Goal: Book appointment/travel/reservation

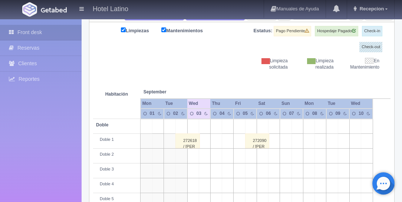
scroll to position [106, 0]
click at [220, 119] on td at bounding box center [215, 126] width 11 height 15
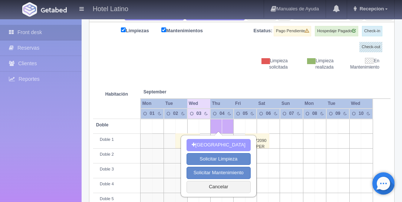
click at [216, 144] on button "[GEOGRAPHIC_DATA]" at bounding box center [218, 145] width 64 height 12
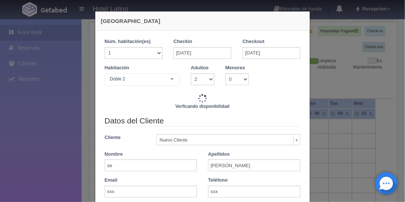
checkbox input "false"
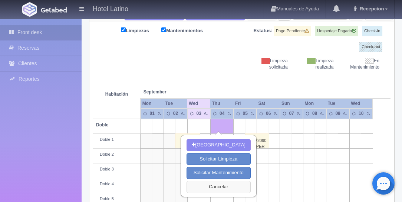
click at [219, 183] on button "Cancelar" at bounding box center [218, 187] width 64 height 12
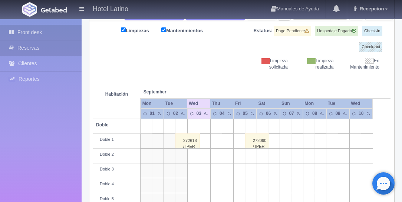
click at [37, 46] on link "Reservas" at bounding box center [41, 47] width 82 height 15
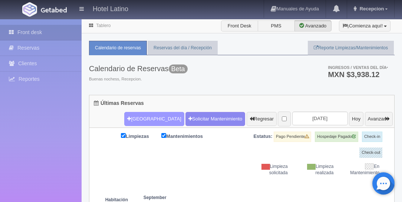
click at [143, 119] on button "[GEOGRAPHIC_DATA]" at bounding box center [154, 119] width 60 height 14
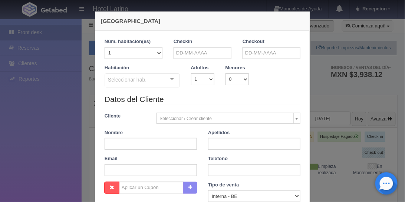
checkbox input "false"
click at [183, 53] on input "text" at bounding box center [202, 53] width 58 height 12
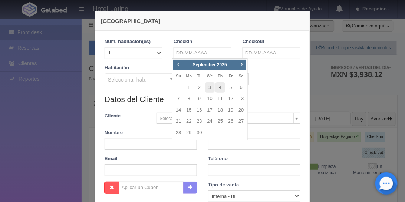
click at [220, 84] on link "4" at bounding box center [220, 87] width 10 height 11
type input "[DATE]"
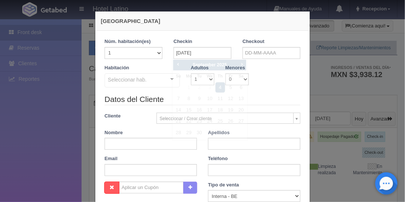
checkbox input "false"
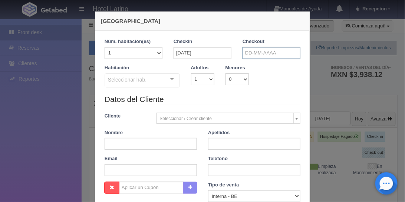
click at [252, 51] on input "text" at bounding box center [271, 53] width 58 height 12
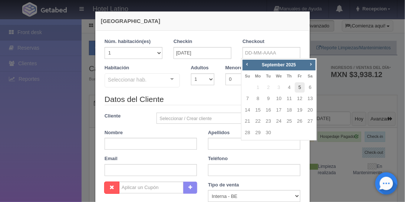
click at [299, 87] on link "5" at bounding box center [300, 87] width 10 height 11
type input "05-09-2025"
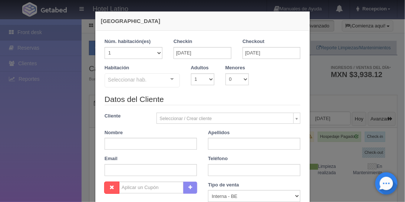
checkbox input "false"
click at [144, 143] on input "text" at bounding box center [150, 144] width 92 height 12
type input "arturo"
click at [212, 146] on input "text" at bounding box center [254, 144] width 92 height 12
type input "gonzalez meza"
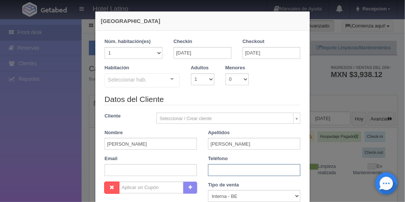
click at [239, 168] on input "text" at bounding box center [254, 170] width 92 height 12
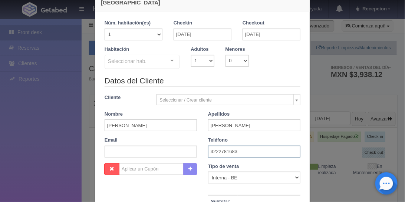
scroll to position [42, 0]
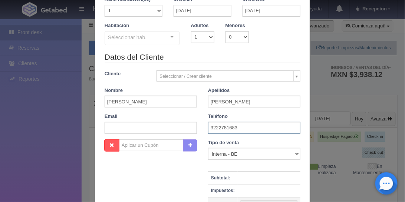
type input "3222781683"
click at [296, 153] on select "Correo Electronico Interna - BE Llamada OTA Externa Otro WALK IN" at bounding box center [254, 154] width 92 height 12
select select "phone"
click at [208, 148] on select "Correo Electronico Interna - BE Llamada OTA Externa Otro WALK IN" at bounding box center [254, 154] width 92 height 12
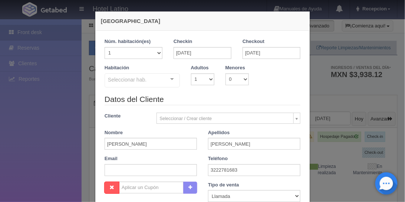
click at [169, 76] on div at bounding box center [172, 79] width 15 height 11
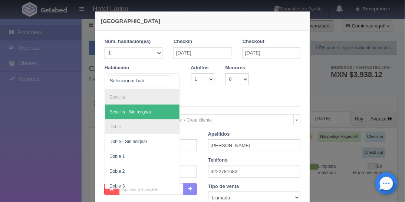
click at [129, 94] on li "Sencilla" at bounding box center [142, 97] width 74 height 15
click at [130, 113] on span "Sencilla - Sin asignar" at bounding box center [130, 111] width 42 height 5
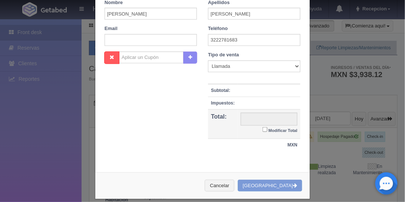
scroll to position [166, 0]
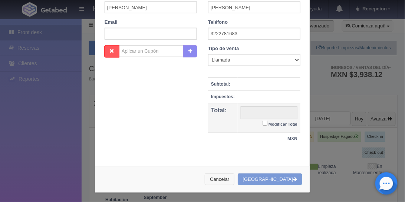
click at [233, 177] on button "Cancelar" at bounding box center [220, 179] width 30 height 12
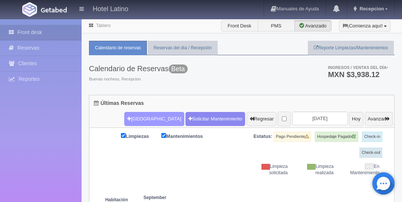
click at [135, 114] on button "Nueva Reserva" at bounding box center [154, 119] width 60 height 14
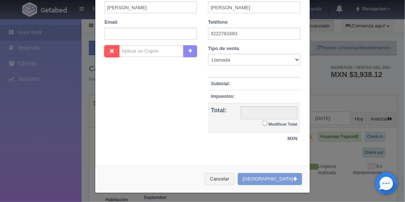
checkbox input "false"
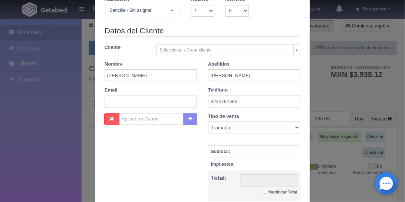
scroll to position [9, 0]
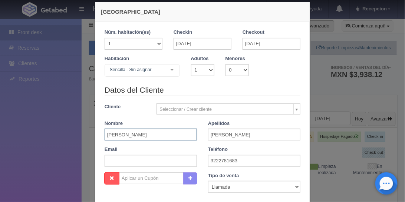
click at [107, 135] on input "arturo" at bounding box center [150, 135] width 92 height 12
type input "Arturo"
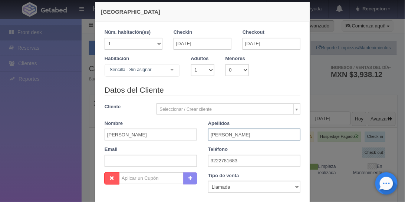
click at [212, 136] on input "gonzalez meza" at bounding box center [254, 135] width 92 height 12
click at [234, 134] on input "Gonzalez meza" at bounding box center [254, 135] width 92 height 12
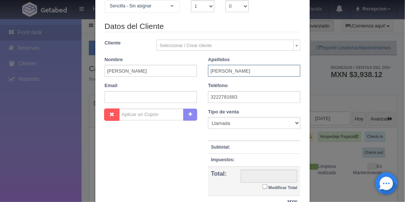
scroll to position [0, 0]
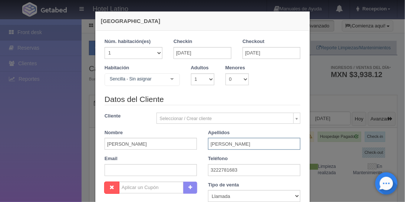
type input "Gonzalez Meza"
click at [170, 78] on div at bounding box center [172, 79] width 15 height 11
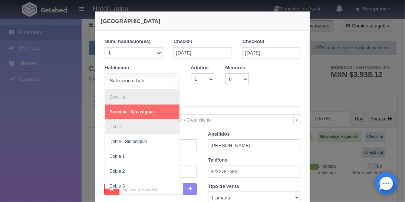
click at [129, 95] on li "Sencilla" at bounding box center [142, 97] width 74 height 15
click at [127, 99] on li "Sencilla" at bounding box center [142, 97] width 74 height 15
click at [119, 94] on li "Sencilla" at bounding box center [142, 97] width 74 height 15
click at [172, 79] on div at bounding box center [172, 79] width 15 height 11
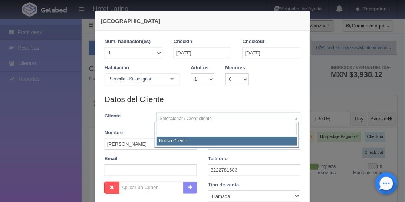
select select "-1"
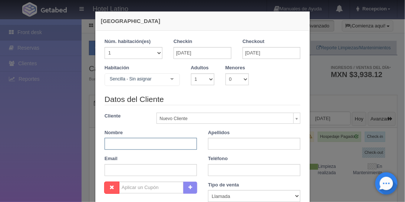
click at [162, 143] on input "text" at bounding box center [150, 144] width 92 height 12
type input "ARTURO"
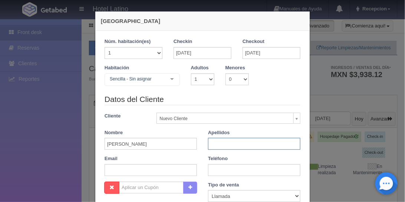
click at [220, 143] on input "text" at bounding box center [254, 144] width 92 height 12
type input "GONZALEZ MEZA"
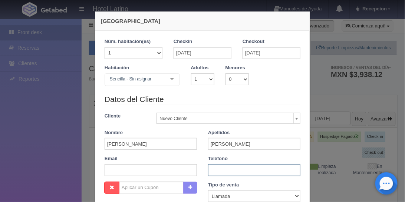
click at [220, 168] on input "text" at bounding box center [254, 170] width 92 height 12
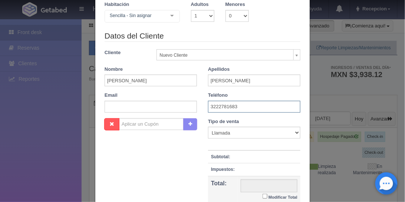
type input "3222781683"
click at [267, 185] on input "text" at bounding box center [268, 185] width 57 height 13
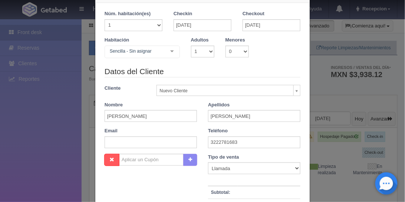
scroll to position [0, 0]
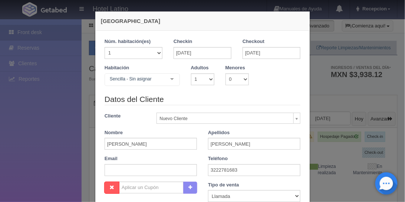
click at [170, 77] on div at bounding box center [172, 79] width 15 height 11
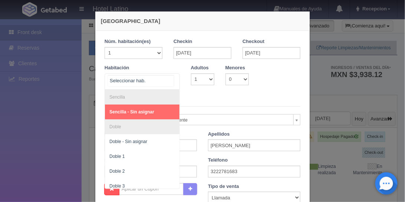
click at [149, 111] on span "Sencilla - Sin asignar" at bounding box center [131, 111] width 45 height 5
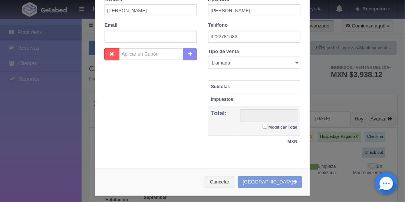
scroll to position [136, 0]
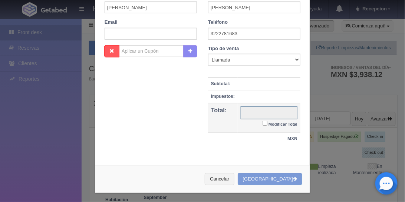
click at [257, 107] on input "text" at bounding box center [268, 112] width 57 height 13
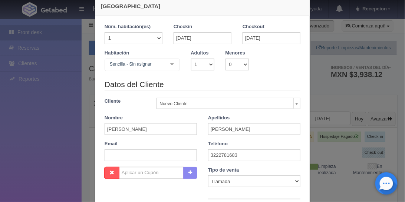
scroll to position [0, 0]
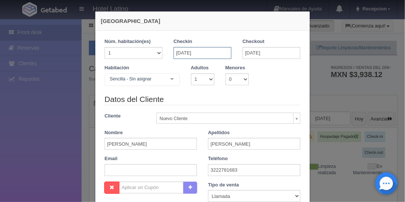
click at [208, 54] on input "04-09-2025" at bounding box center [202, 53] width 58 height 12
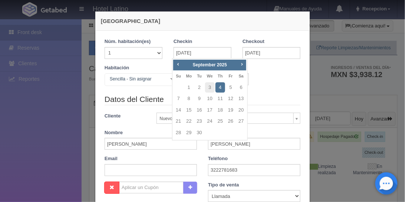
click at [223, 85] on link "4" at bounding box center [220, 87] width 10 height 11
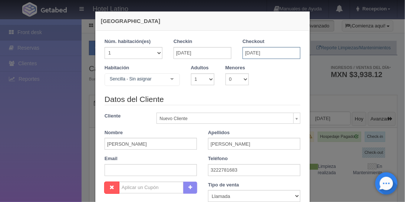
click at [259, 53] on input "05-09-2025" at bounding box center [271, 53] width 58 height 12
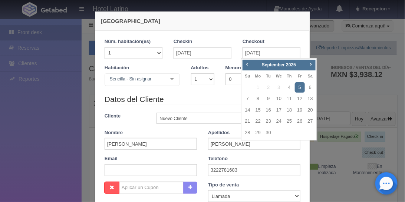
click at [303, 85] on link "5" at bounding box center [300, 87] width 10 height 11
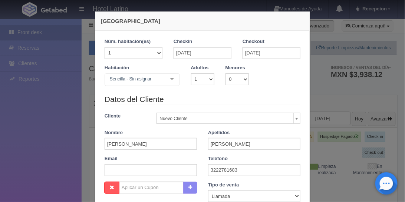
checkbox input "false"
click at [208, 78] on select "1 2 3 4 5 6 7 8 9 10" at bounding box center [202, 79] width 23 height 12
select select "2"
click at [191, 73] on select "1 2 3 4 5 6 7 8 9 10" at bounding box center [202, 79] width 23 height 12
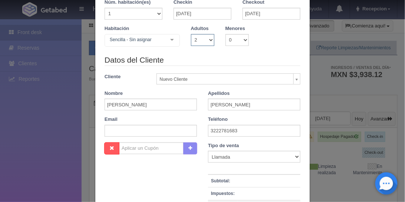
scroll to position [63, 0]
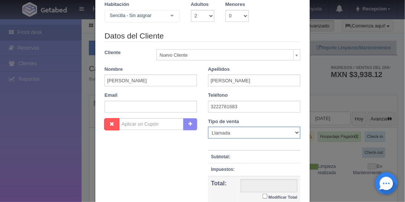
click at [295, 131] on select "Correo Electronico Interna - BE Llamada OTA Externa Otro WALK IN" at bounding box center [254, 133] width 92 height 12
click at [208, 127] on select "Correo Electronico Interna - BE Llamada OTA Externa Otro WALK IN" at bounding box center [254, 133] width 92 height 12
click at [104, 125] on button "button" at bounding box center [111, 124] width 15 height 13
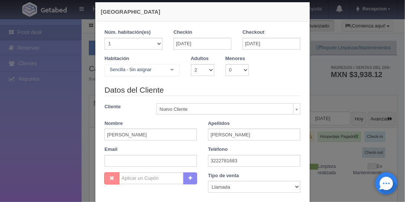
scroll to position [0, 0]
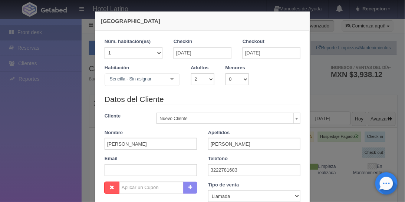
click at [171, 78] on div at bounding box center [172, 79] width 15 height 11
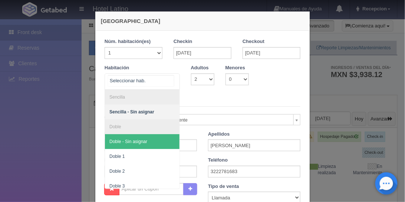
click at [133, 141] on span "Doble - Sin asignar" at bounding box center [128, 141] width 38 height 5
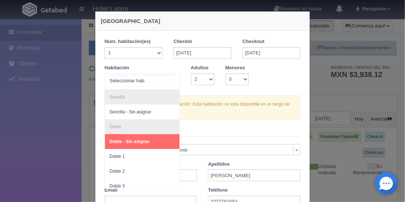
click at [173, 78] on div at bounding box center [172, 79] width 15 height 11
click at [152, 101] on li "Sencilla" at bounding box center [142, 97] width 74 height 15
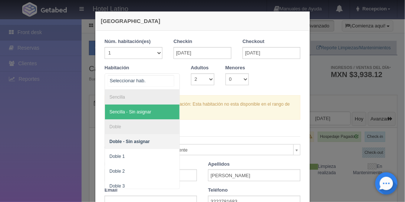
click at [142, 113] on span "Sencilla - Sin asignar" at bounding box center [130, 111] width 42 height 5
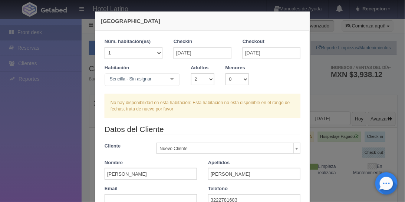
click at [172, 79] on div at bounding box center [172, 79] width 15 height 11
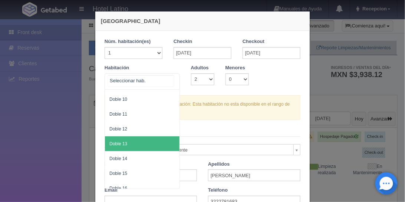
scroll to position [318, 0]
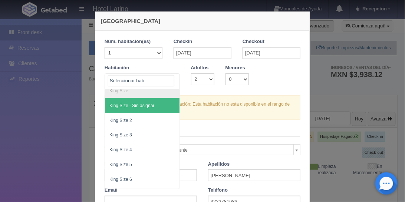
click at [137, 105] on span "King Size - Sin asignar" at bounding box center [131, 105] width 45 height 5
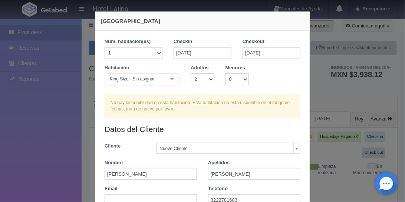
click at [169, 79] on div at bounding box center [172, 79] width 15 height 11
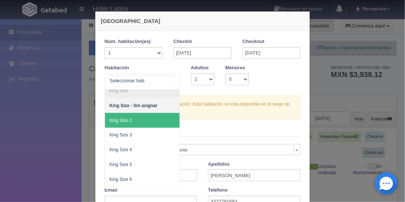
click at [139, 123] on span "King Size 2" at bounding box center [142, 120] width 74 height 15
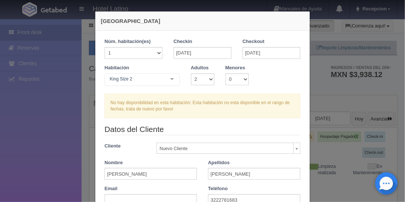
checkbox input "false"
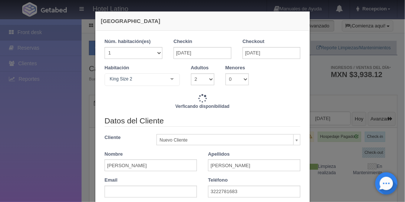
type input "740.00"
checkbox input "false"
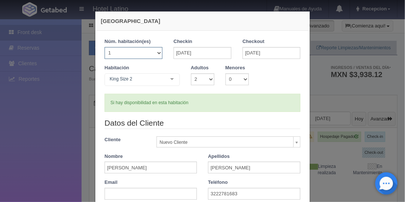
click at [157, 51] on select "1 2 3 4 5 6 7 8 9 10 11 12 13 14 15 16 17 18 19 20" at bounding box center [133, 53] width 58 height 12
click at [159, 49] on select "1 2 3 4 5 6 7 8 9 10 11 12 13 14 15 16 17 18 19 20" at bounding box center [133, 53] width 58 height 12
click at [171, 76] on div at bounding box center [172, 79] width 15 height 11
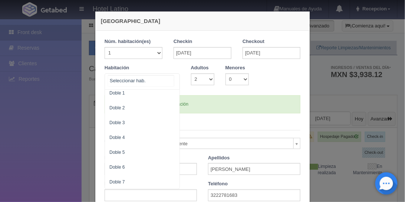
scroll to position [0, 0]
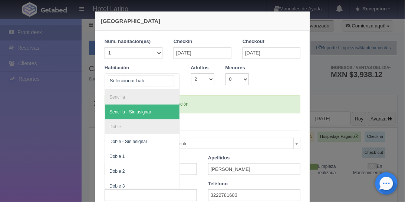
click at [151, 114] on span "Sencilla - Sin asignar" at bounding box center [142, 111] width 74 height 15
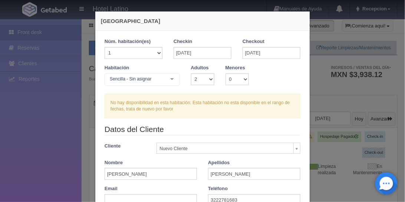
click at [170, 79] on div at bounding box center [172, 79] width 15 height 11
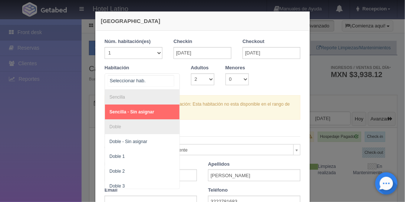
click at [137, 96] on li "Sencilla" at bounding box center [142, 97] width 74 height 15
click at [132, 126] on li "Doble" at bounding box center [142, 126] width 74 height 15
click at [147, 113] on span "Sencilla - Sin asignar" at bounding box center [142, 111] width 74 height 15
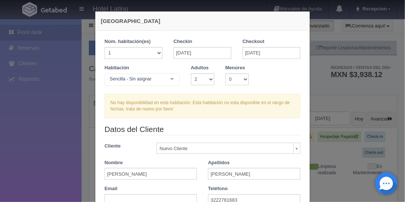
click at [170, 79] on div at bounding box center [172, 79] width 15 height 11
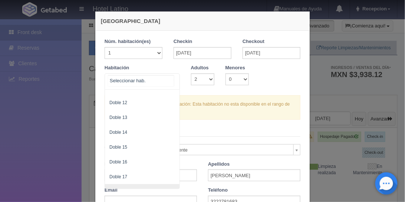
scroll to position [296, 0]
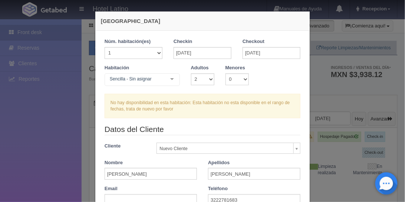
click at [170, 79] on div at bounding box center [172, 79] width 15 height 11
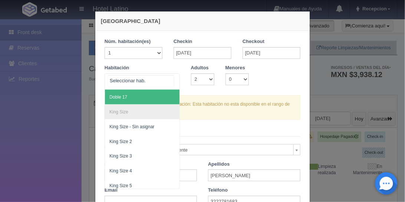
click at [170, 79] on div at bounding box center [172, 79] width 15 height 11
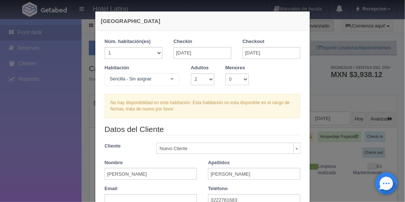
click at [170, 79] on div at bounding box center [172, 79] width 15 height 11
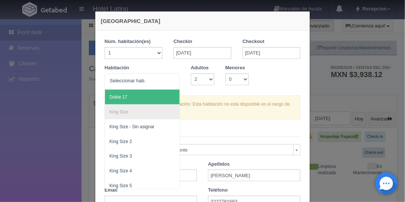
click at [170, 79] on div at bounding box center [172, 79] width 15 height 11
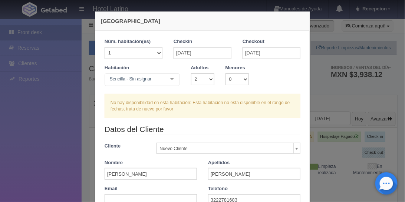
click at [170, 79] on div at bounding box center [172, 79] width 15 height 11
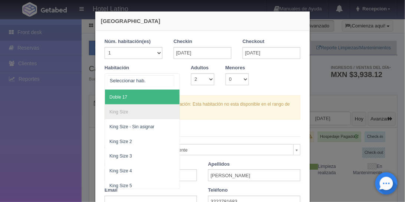
click at [175, 89] on div "Sencilla Sencilla - Sin asignar Doble Doble - Sin asignar Doble 1 Doble 2 Doble…" at bounding box center [141, 81] width 75 height 16
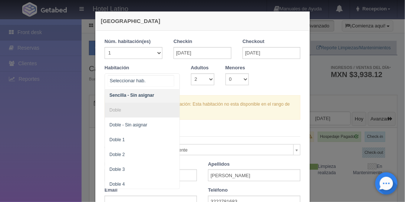
scroll to position [0, 0]
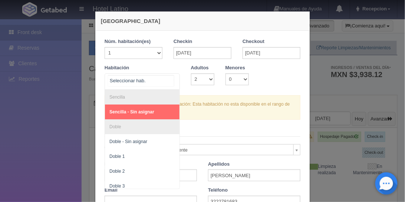
click at [139, 94] on li "Sencilla" at bounding box center [142, 97] width 74 height 15
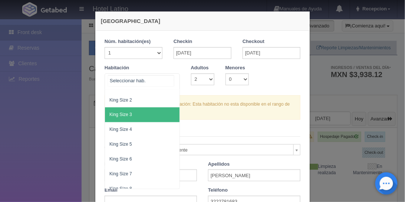
scroll to position [318, 0]
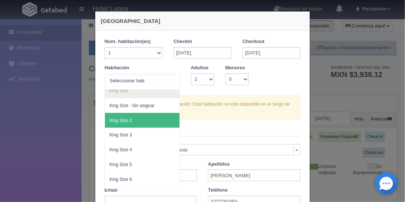
click at [137, 120] on span "King Size 2" at bounding box center [142, 120] width 74 height 15
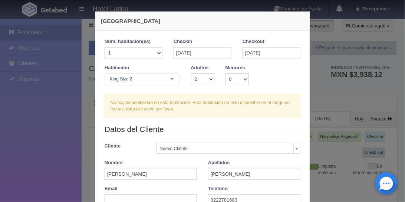
checkbox input "false"
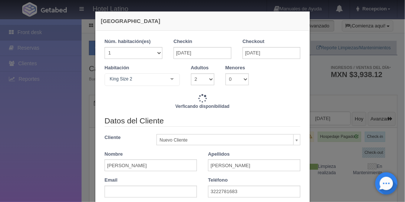
type input "740.00"
checkbox input "false"
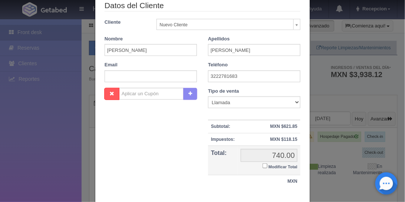
scroll to position [160, 0]
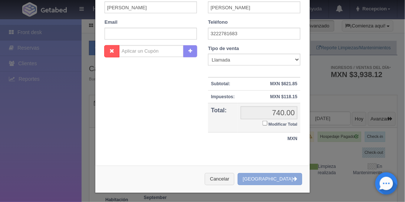
click at [279, 177] on button "Crear Reserva" at bounding box center [270, 179] width 64 height 12
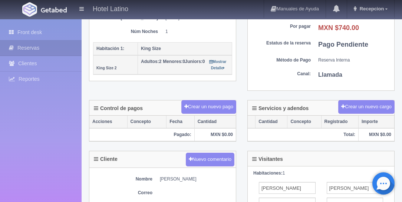
scroll to position [148, 0]
